Goal: Find contact information: Find contact information

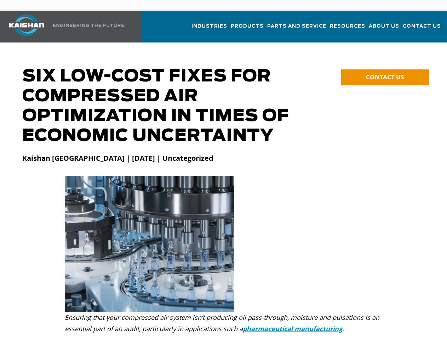
click at [223, 176] on img at bounding box center [149, 243] width 169 height 135
click at [385, 73] on span "CONTACT US" at bounding box center [385, 77] width 38 height 8
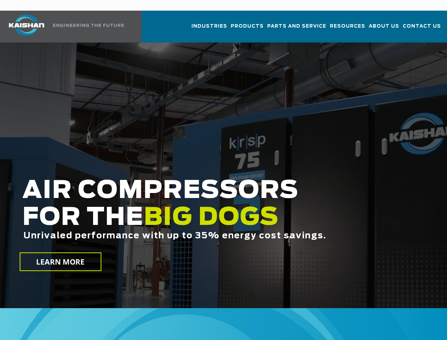
click at [223, 177] on h2 "AIR COMPRESSORS FOR THE BIG DOGS Unrivaled performance with up to 35% energy co…" at bounding box center [189, 219] width 334 height 85
